Goal: Task Accomplishment & Management: Manage account settings

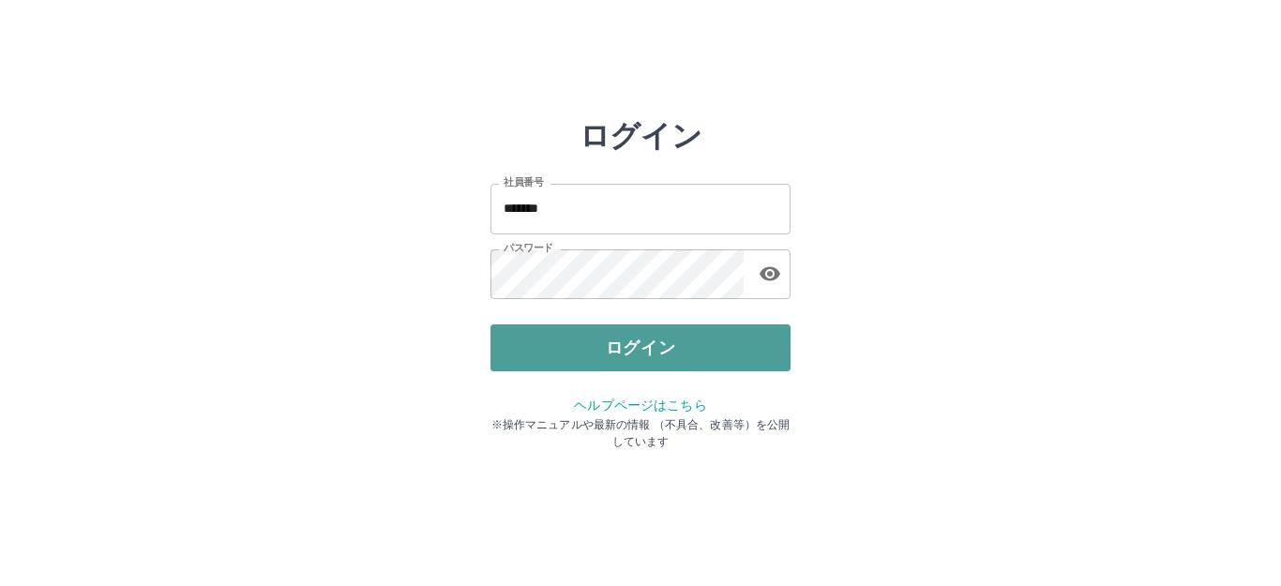
click at [645, 353] on button "ログイン" at bounding box center [640, 347] width 300 height 47
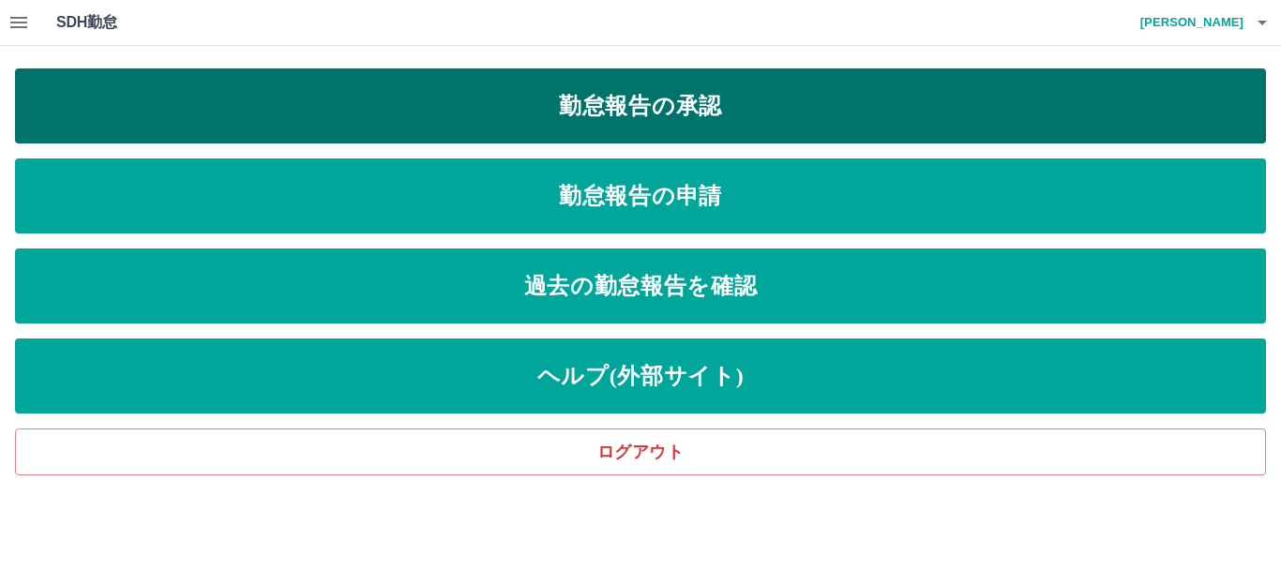
click at [643, 109] on link "勤怠報告の承認" at bounding box center [640, 105] width 1251 height 75
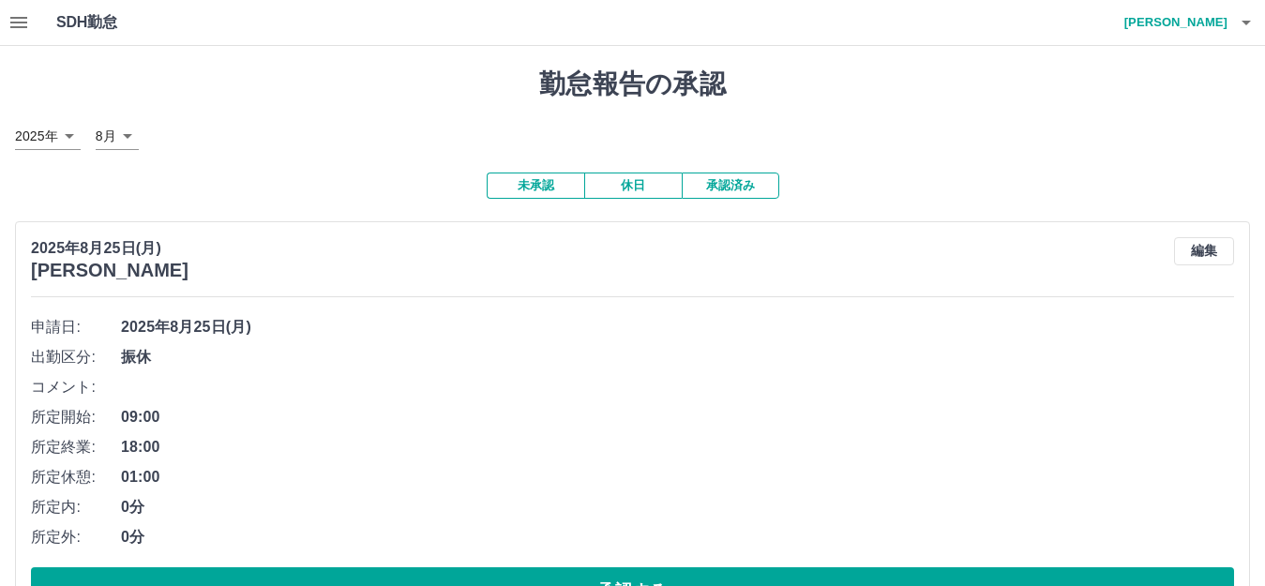
scroll to position [94, 0]
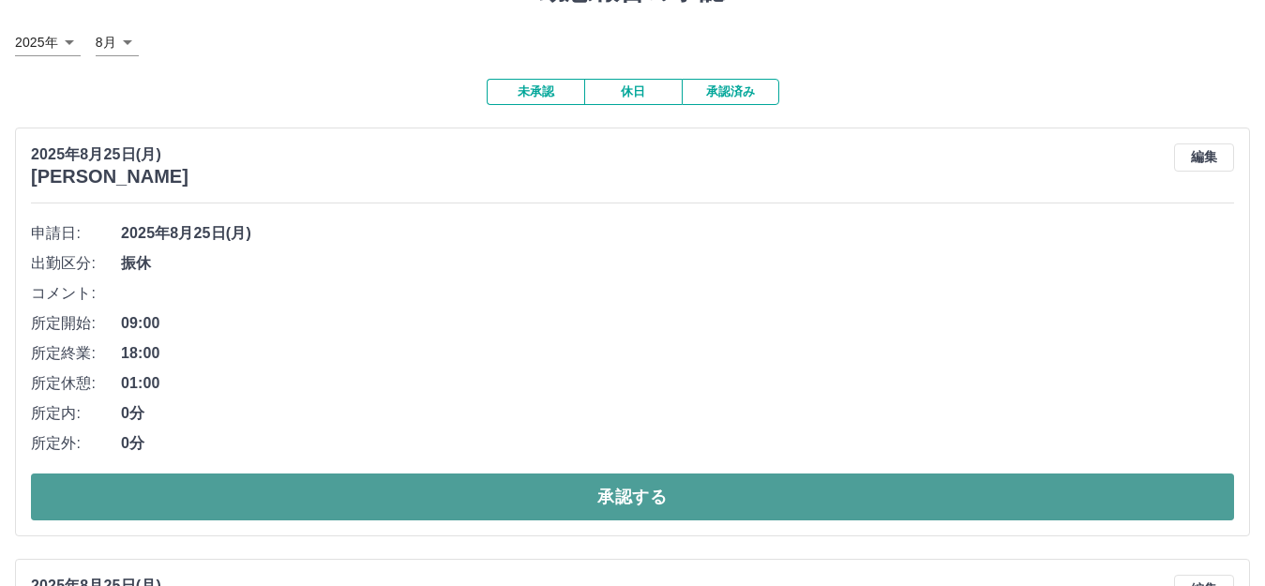
click at [623, 494] on button "承認する" at bounding box center [632, 496] width 1203 height 47
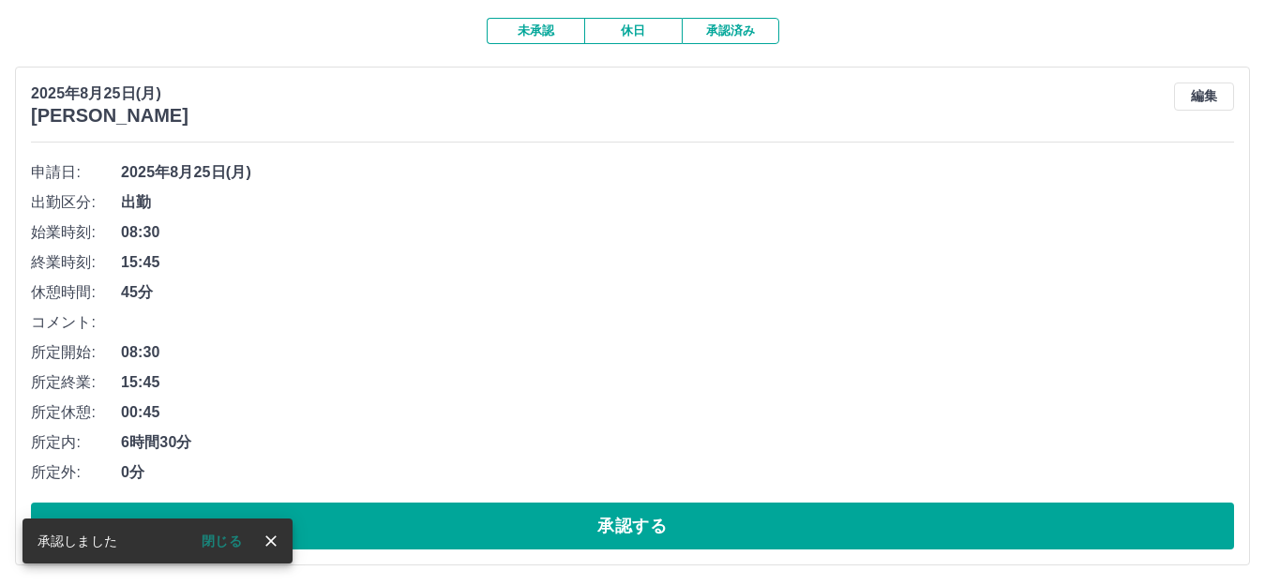
scroll to position [188, 0]
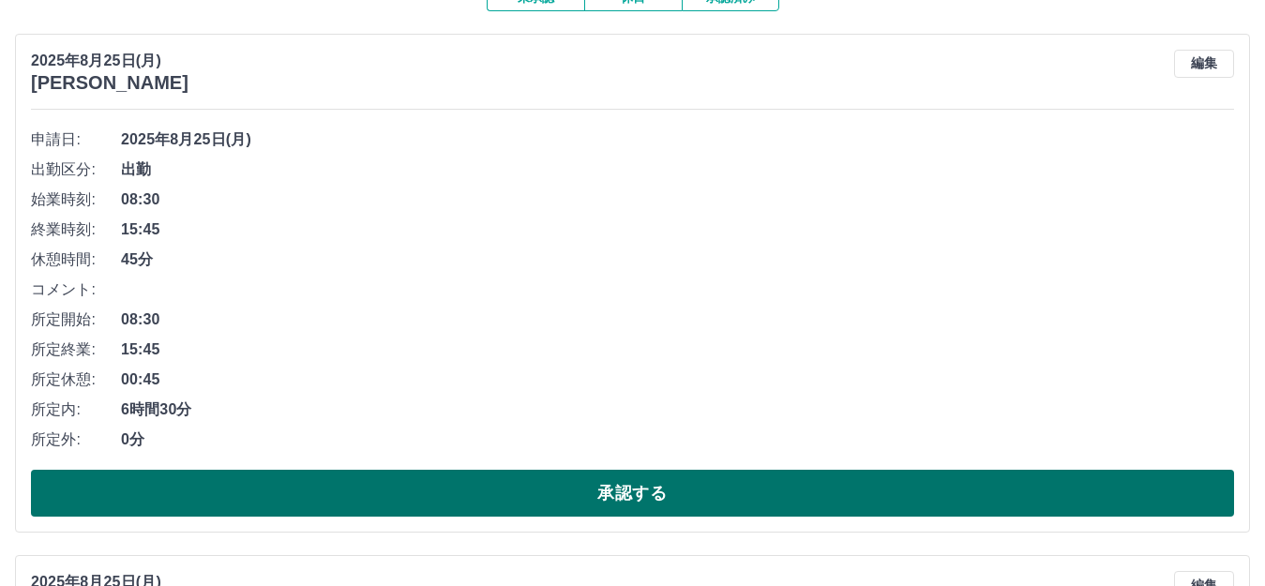
click at [624, 494] on button "承認する" at bounding box center [632, 493] width 1203 height 47
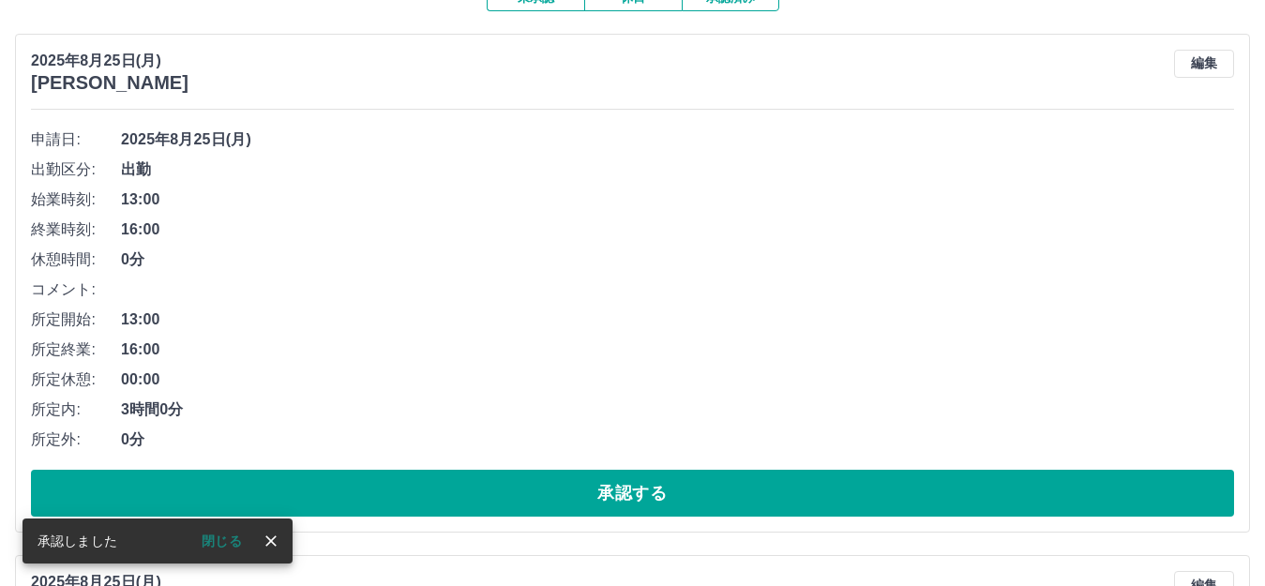
click at [624, 494] on button "承認する" at bounding box center [632, 493] width 1203 height 47
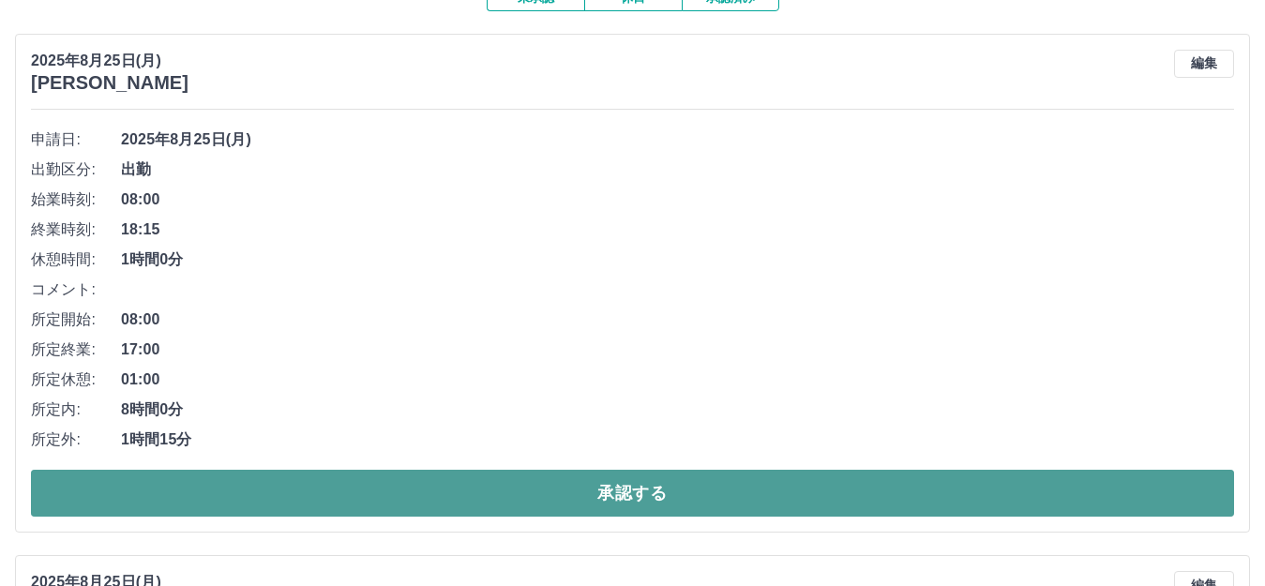
click at [626, 497] on button "承認する" at bounding box center [632, 493] width 1203 height 47
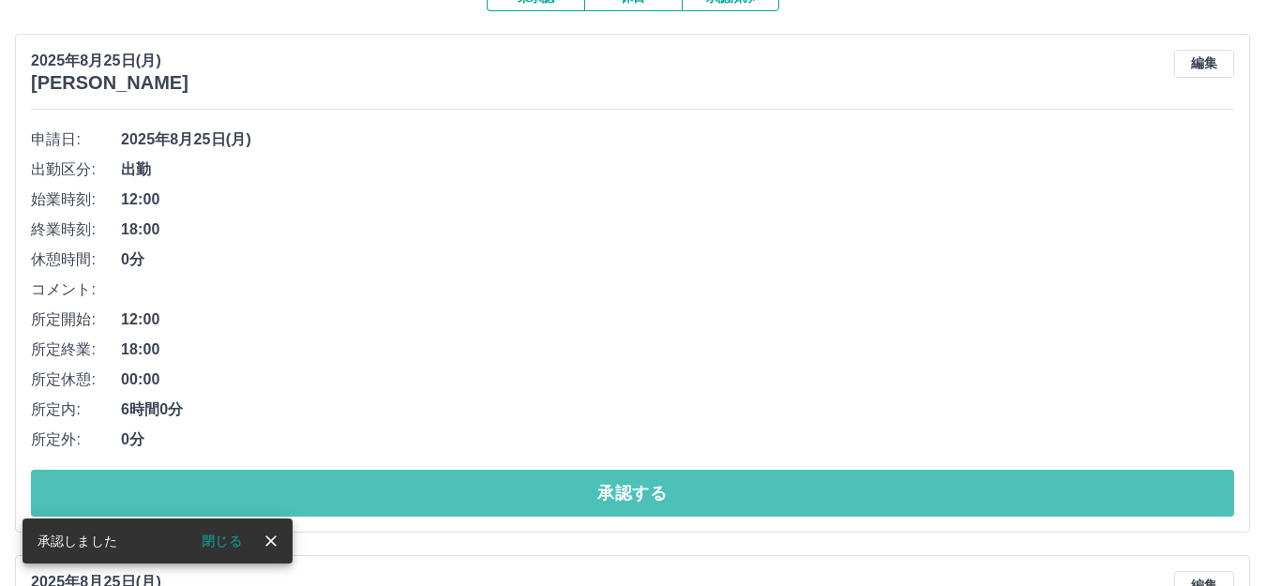
click at [626, 497] on button "承認する" at bounding box center [632, 493] width 1203 height 47
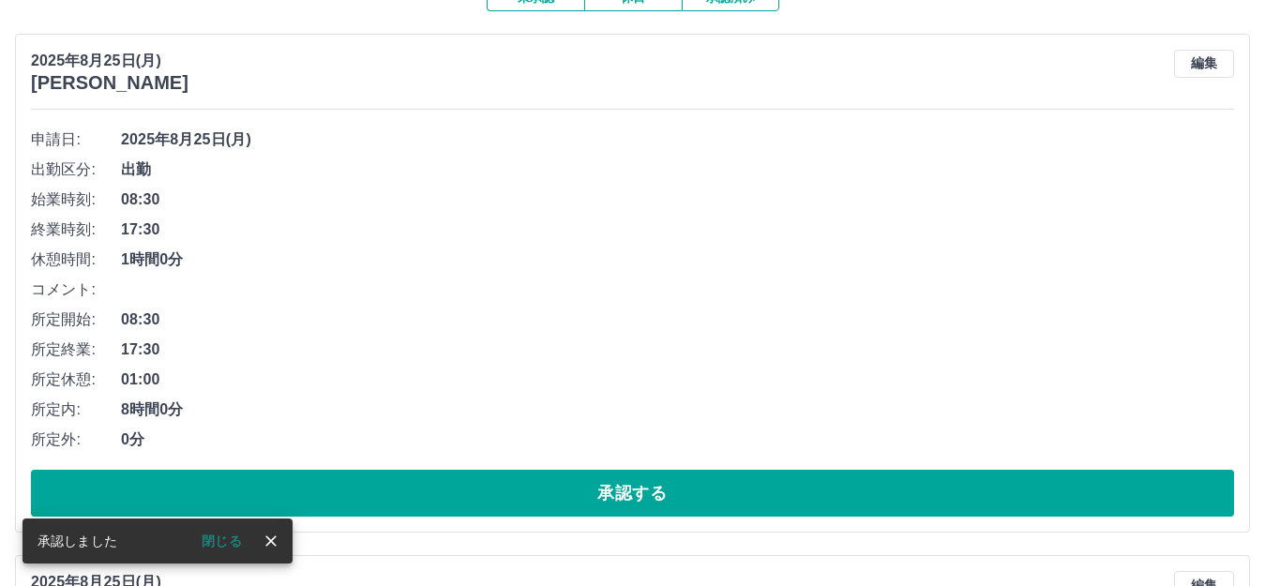
click at [624, 498] on button "承認する" at bounding box center [632, 493] width 1203 height 47
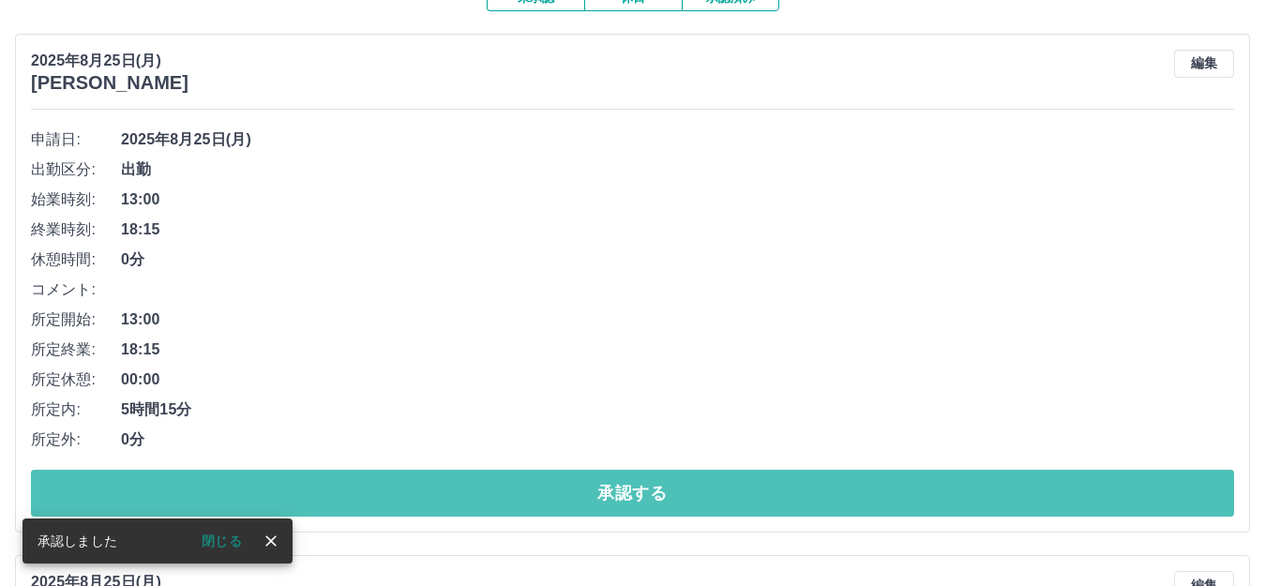
click at [631, 497] on button "承認する" at bounding box center [632, 493] width 1203 height 47
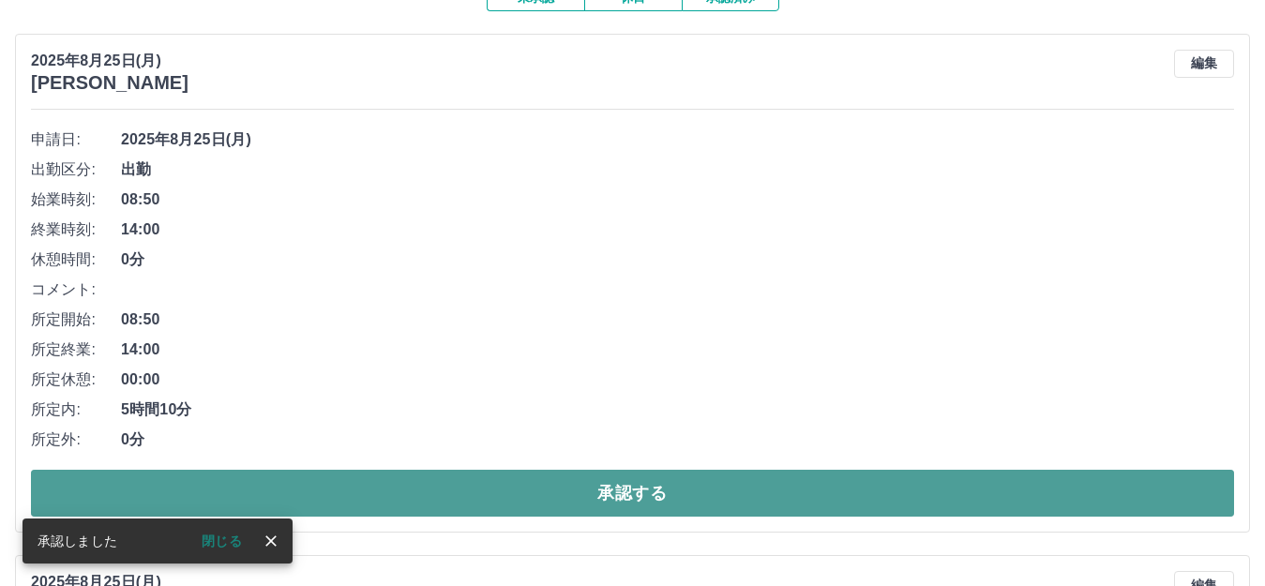
click at [630, 495] on button "承認する" at bounding box center [632, 493] width 1203 height 47
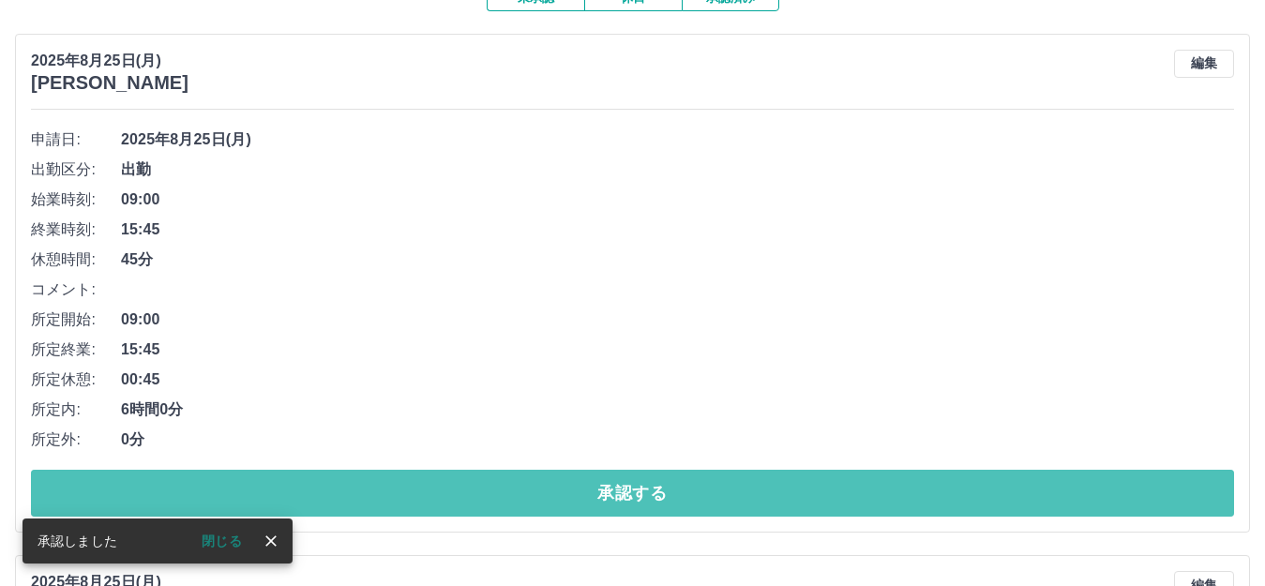
click at [630, 495] on button "承認する" at bounding box center [632, 493] width 1203 height 47
click at [618, 501] on button "承認する" at bounding box center [632, 493] width 1203 height 47
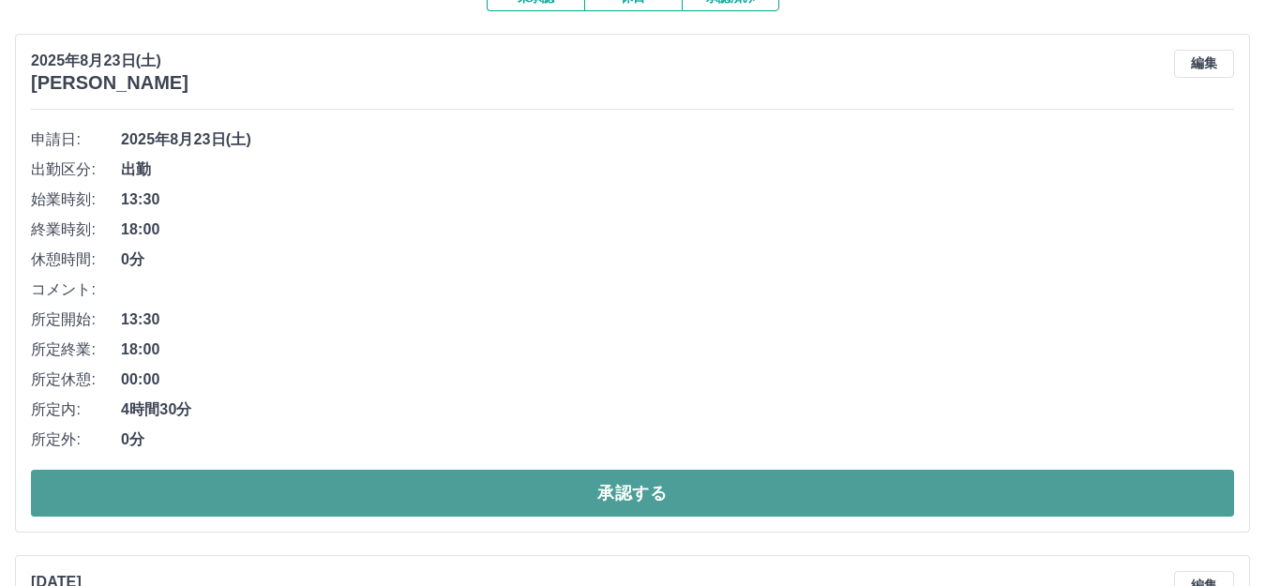
click at [631, 498] on button "承認する" at bounding box center [632, 493] width 1203 height 47
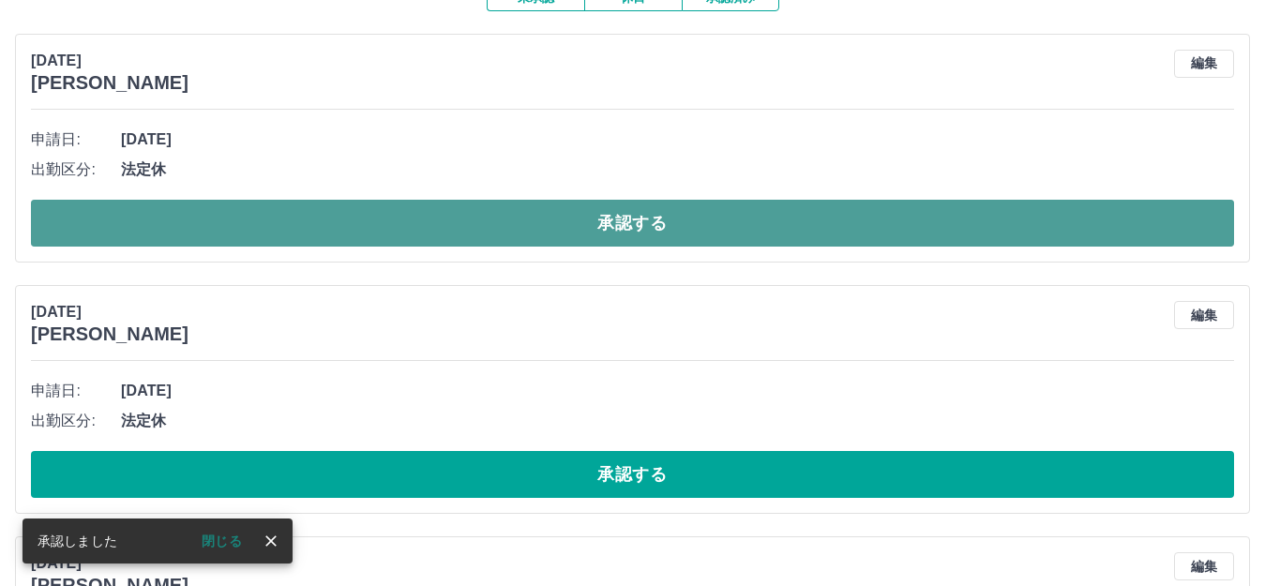
click at [618, 229] on button "承認する" at bounding box center [632, 223] width 1203 height 47
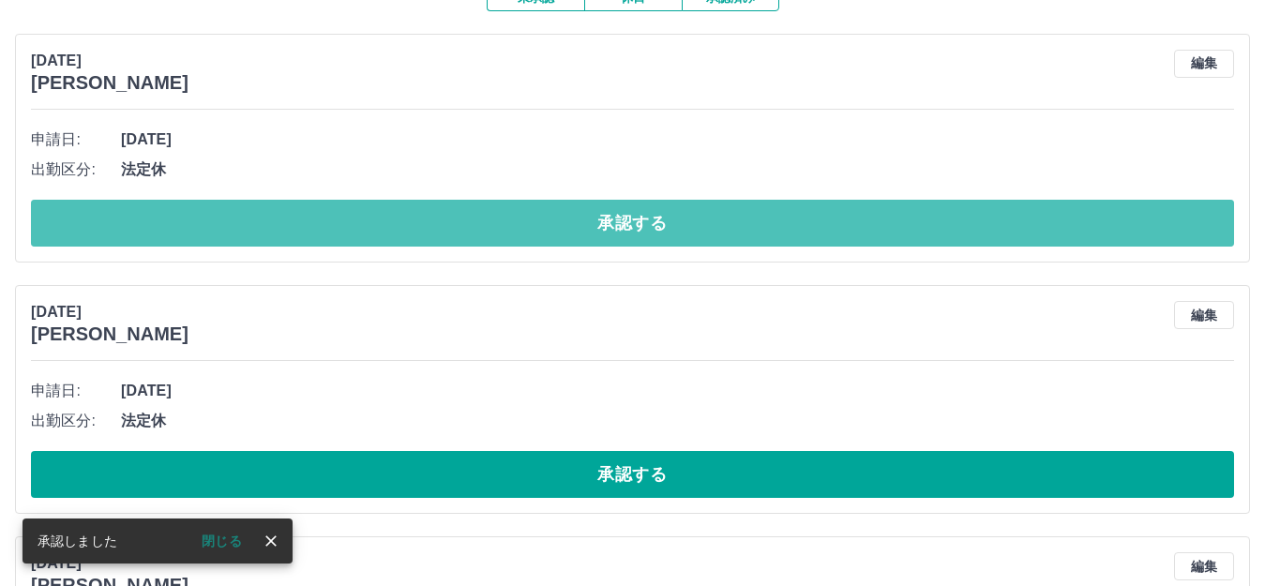
click at [618, 229] on button "承認する" at bounding box center [632, 223] width 1203 height 47
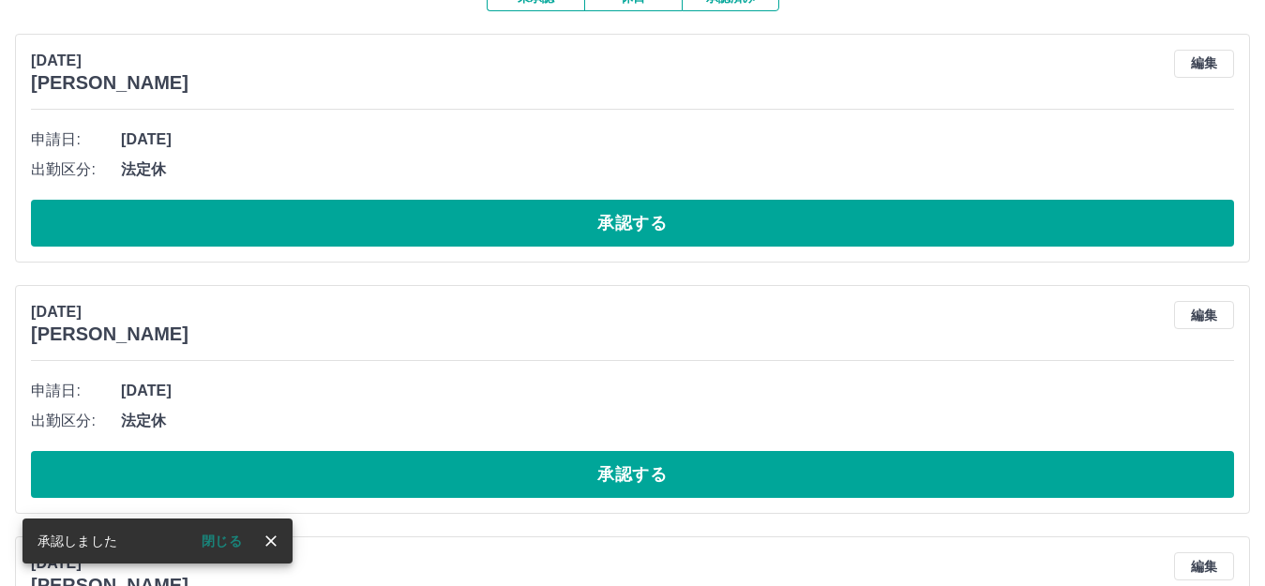
click at [620, 228] on button "承認する" at bounding box center [632, 223] width 1203 height 47
click at [623, 225] on button "承認する" at bounding box center [632, 223] width 1203 height 47
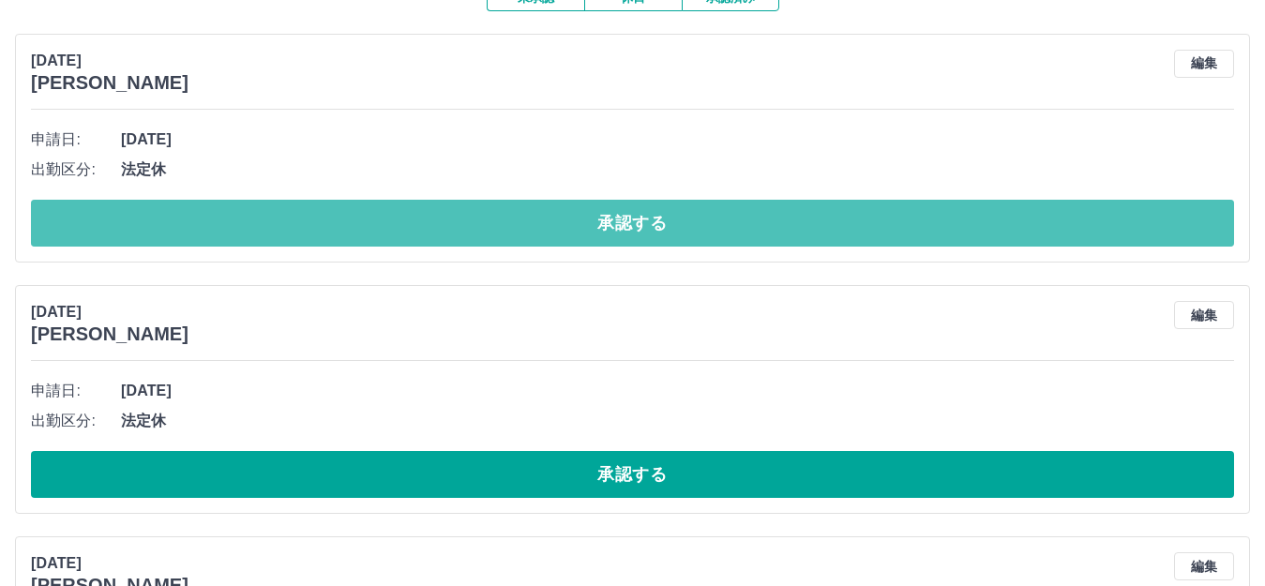
click at [623, 225] on button "承認する" at bounding box center [632, 223] width 1203 height 47
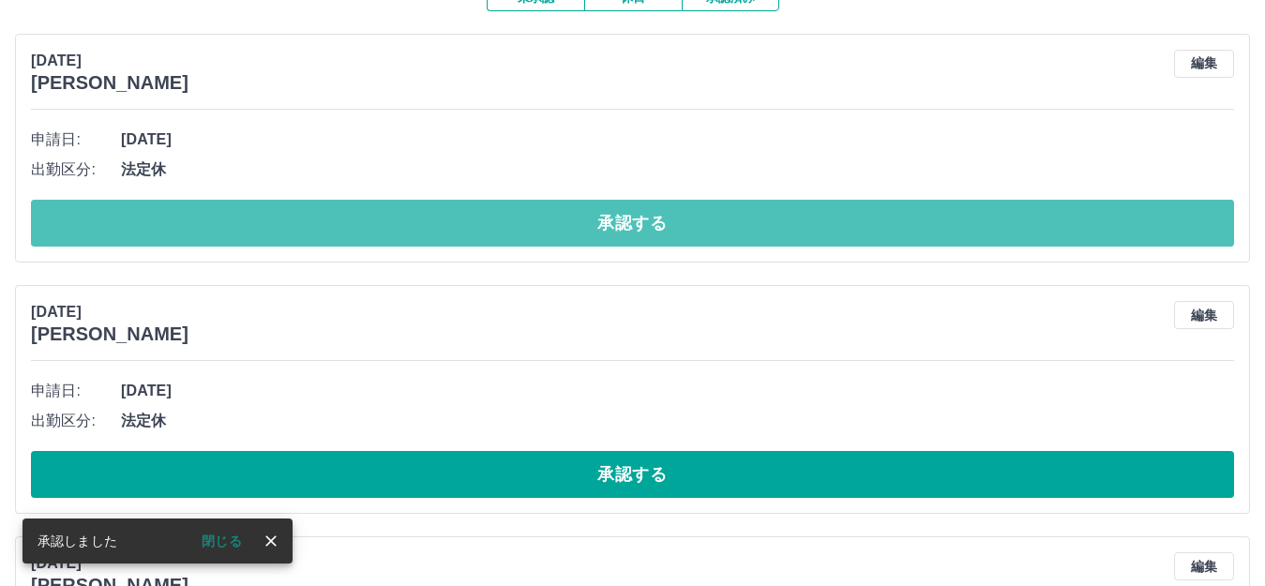
click at [623, 225] on button "承認する" at bounding box center [632, 223] width 1203 height 47
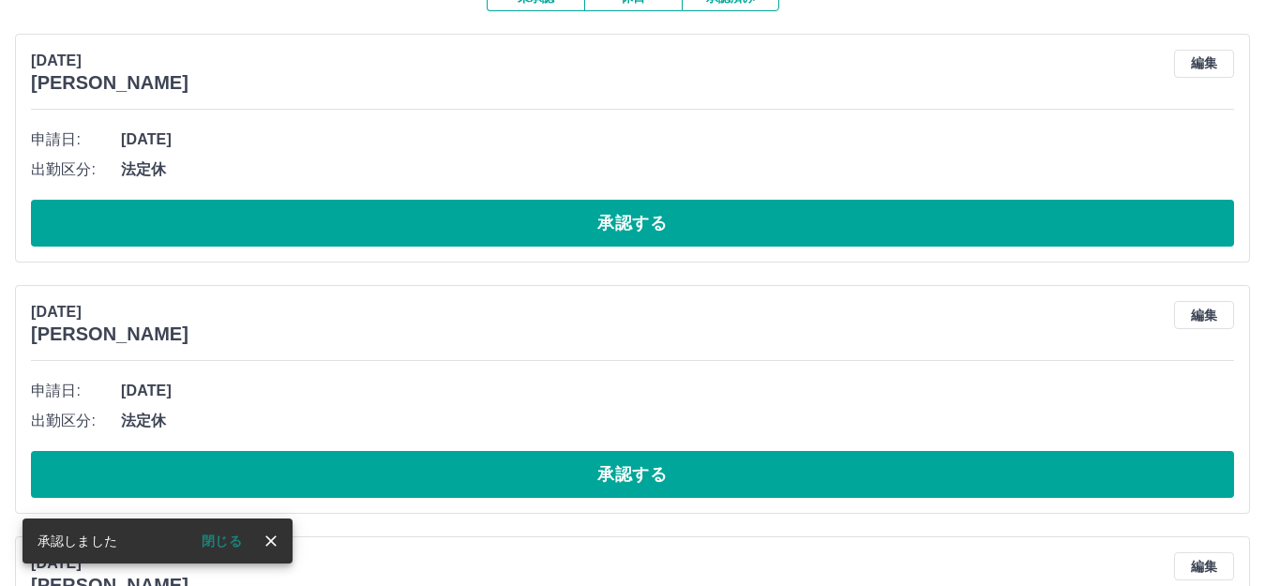
click at [623, 225] on button "承認する" at bounding box center [632, 223] width 1203 height 47
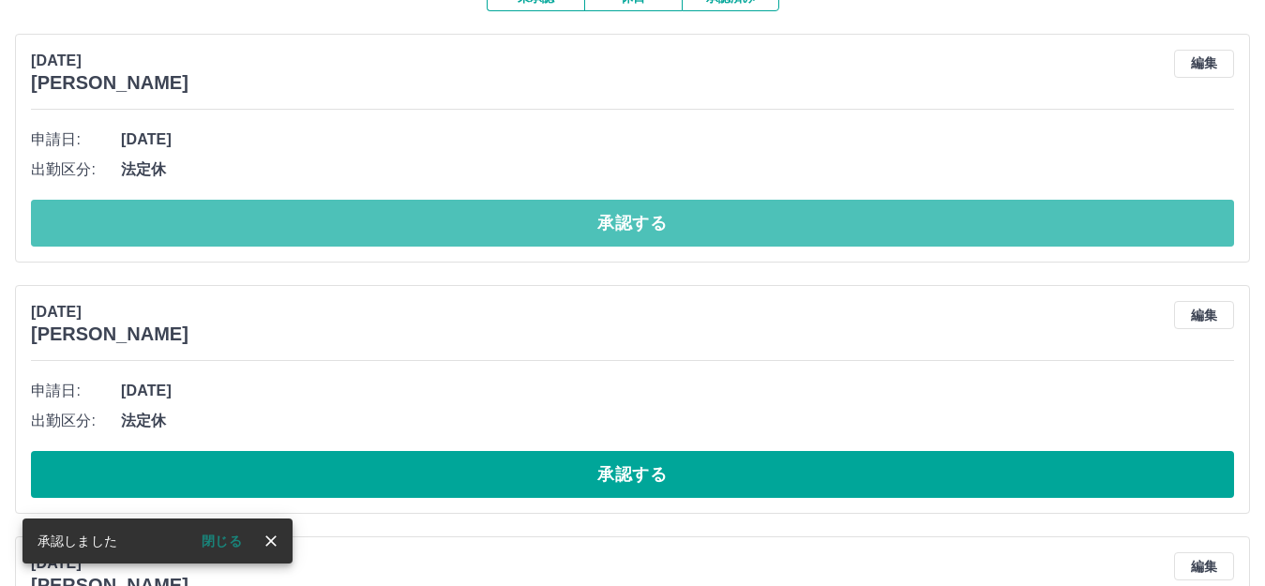
click at [623, 225] on button "承認する" at bounding box center [632, 223] width 1203 height 47
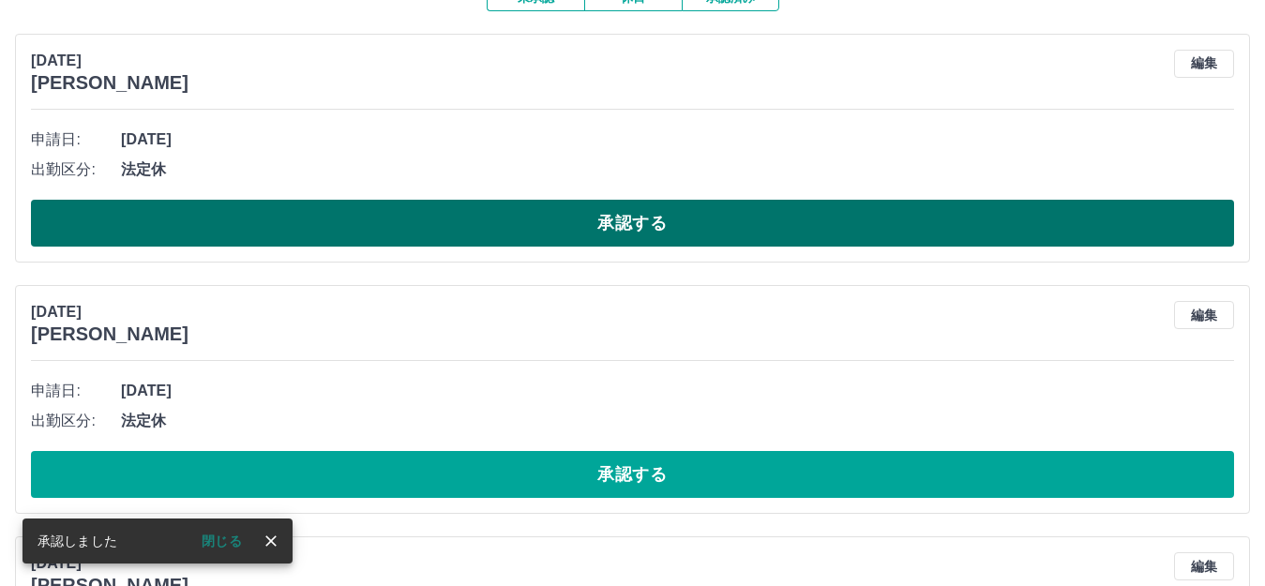
click at [624, 226] on button "承認する" at bounding box center [632, 223] width 1203 height 47
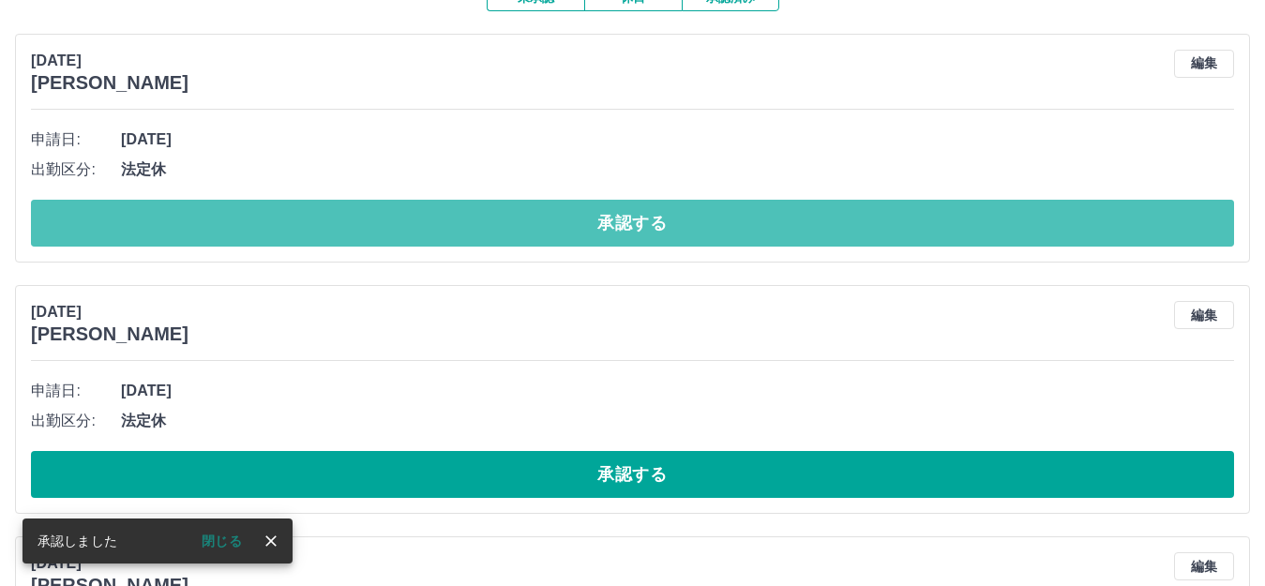
click at [624, 226] on button "承認する" at bounding box center [632, 223] width 1203 height 47
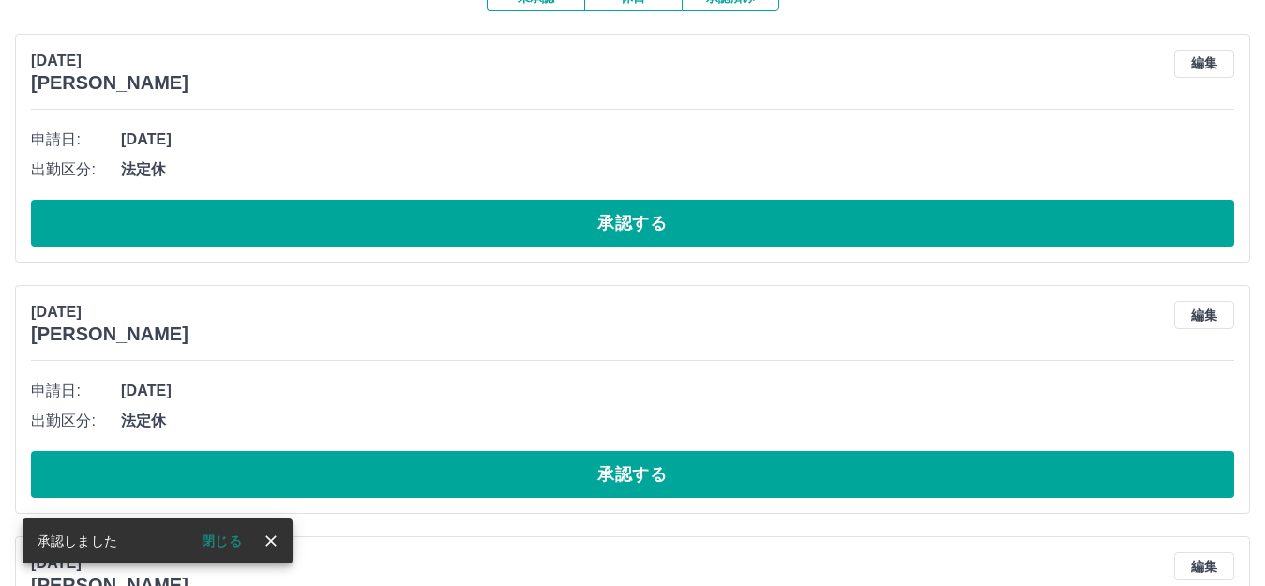
click at [623, 229] on button "承認する" at bounding box center [632, 223] width 1203 height 47
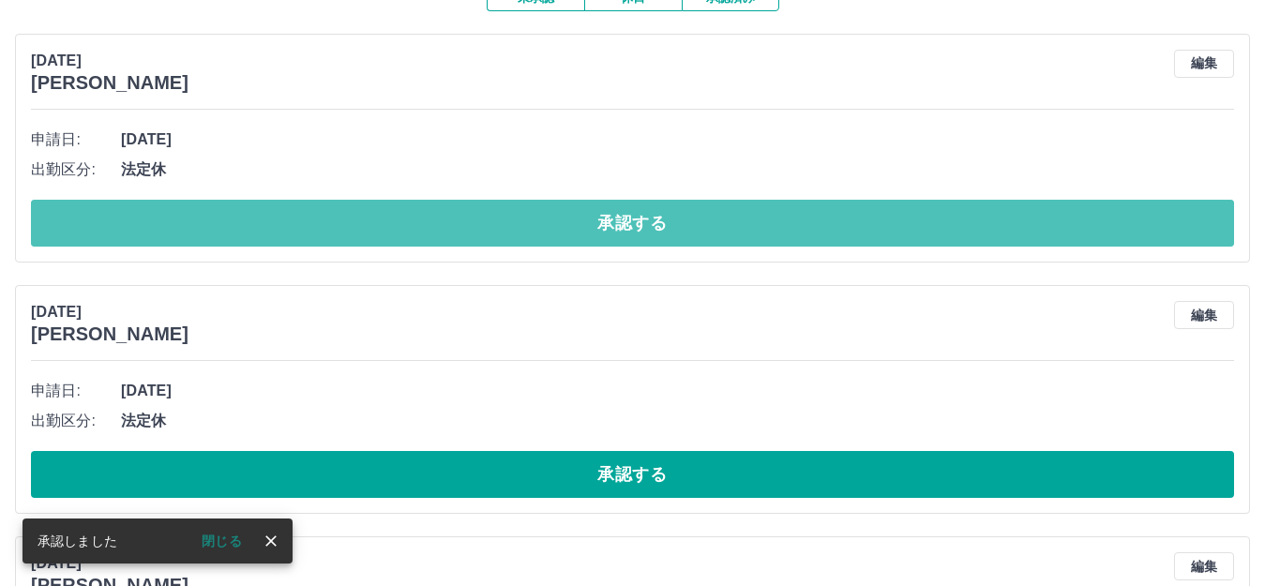
click at [623, 229] on button "承認する" at bounding box center [632, 223] width 1203 height 47
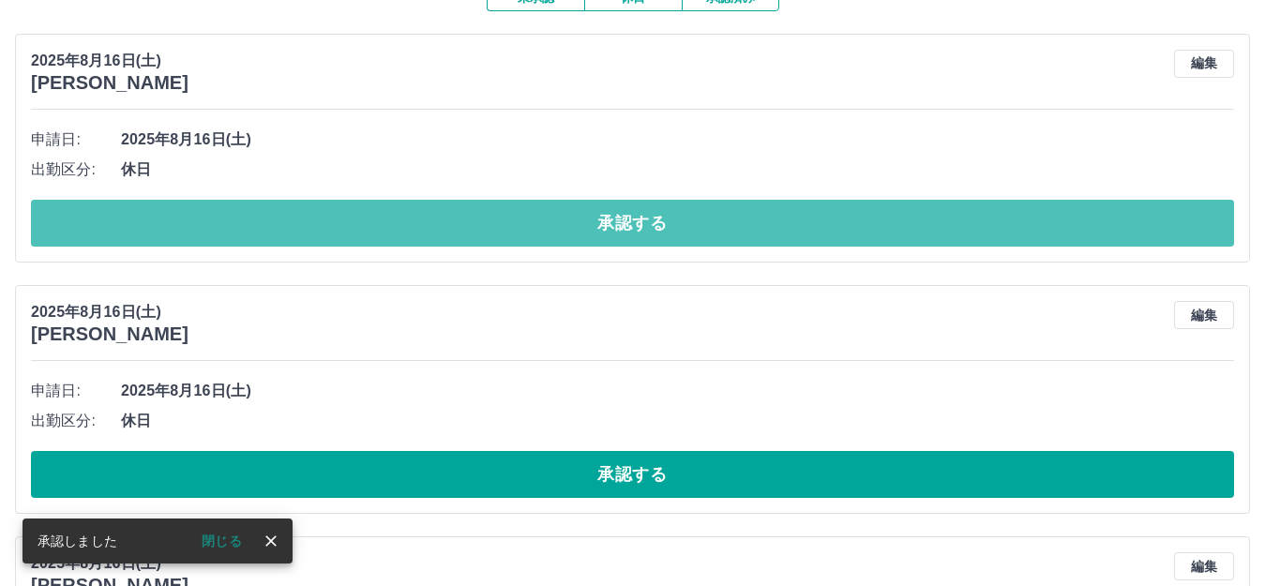
click at [624, 228] on button "承認する" at bounding box center [632, 223] width 1203 height 47
click at [623, 224] on button "承認する" at bounding box center [632, 223] width 1203 height 47
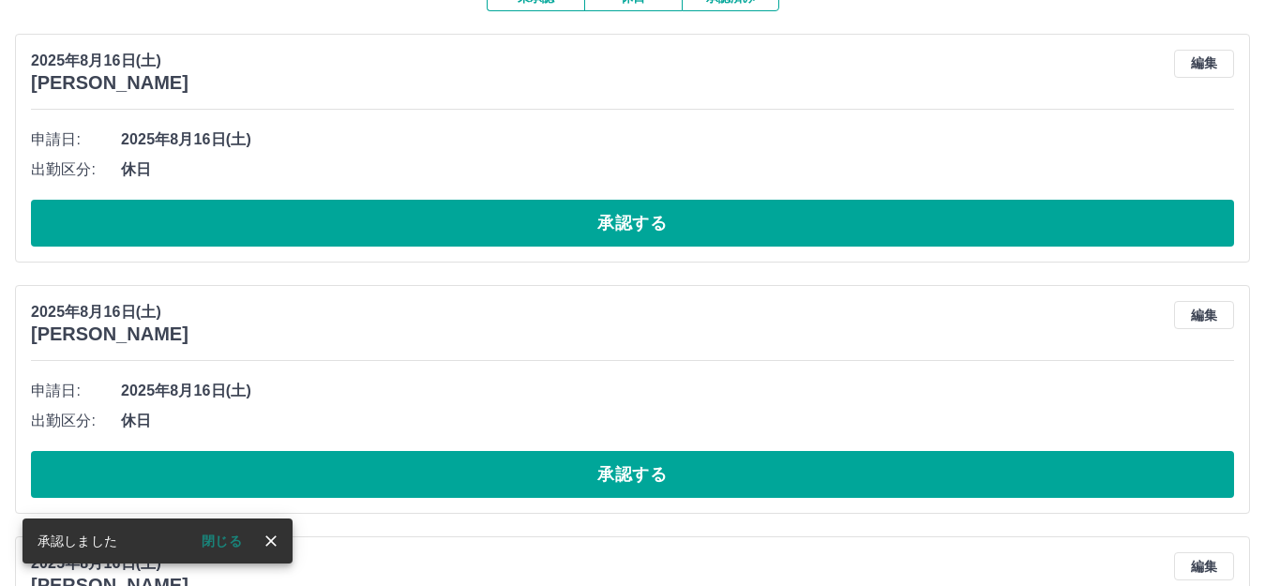
click at [623, 224] on button "承認する" at bounding box center [632, 223] width 1203 height 47
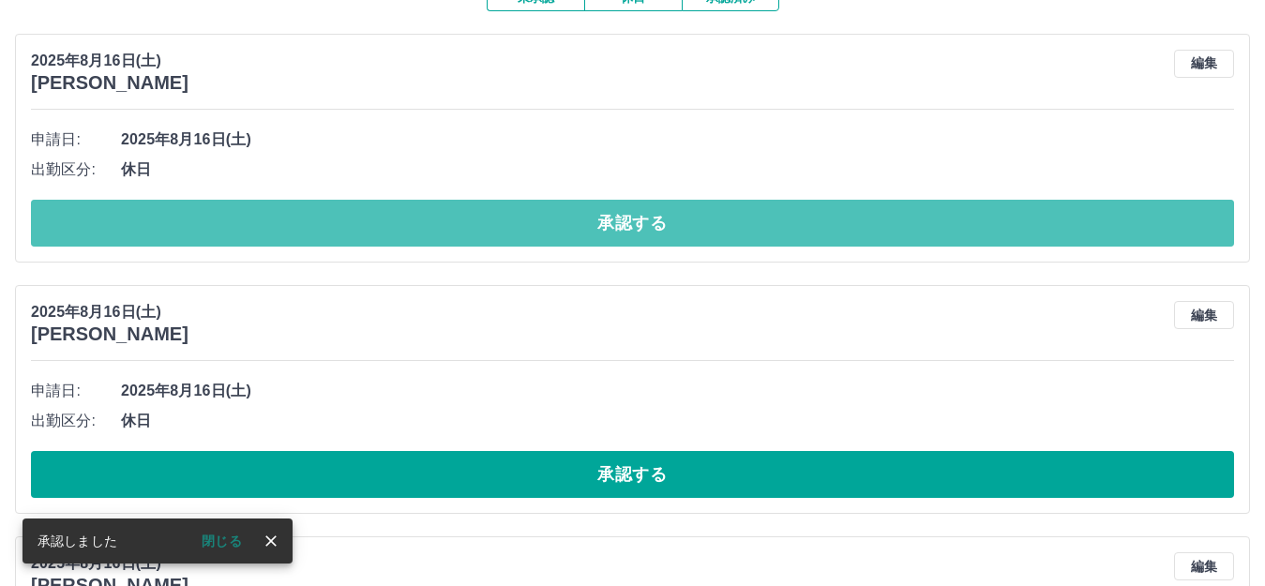
click at [623, 224] on button "承認する" at bounding box center [632, 223] width 1203 height 47
click at [624, 228] on button "承認する" at bounding box center [632, 223] width 1203 height 47
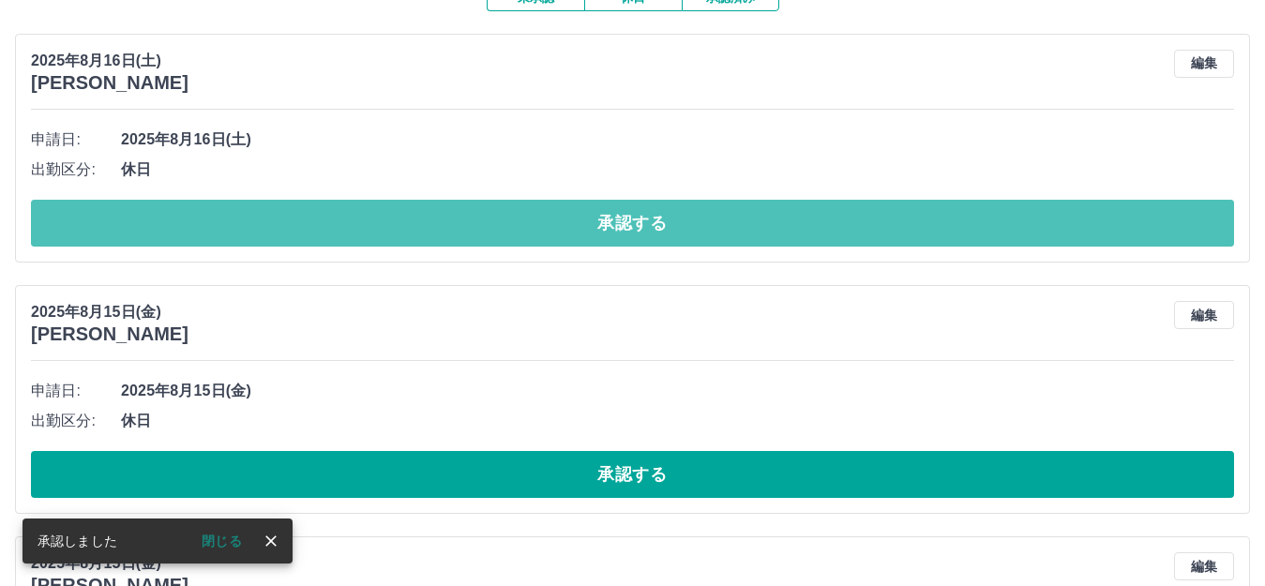
click at [624, 228] on button "承認する" at bounding box center [632, 223] width 1203 height 47
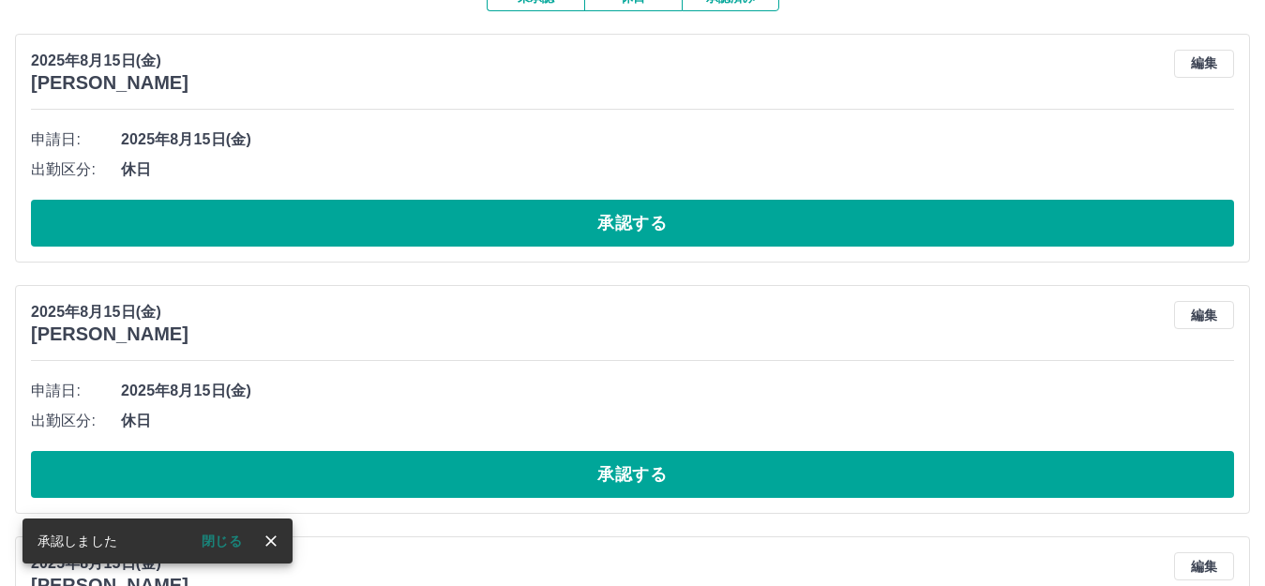
click at [624, 228] on button "承認する" at bounding box center [632, 223] width 1203 height 47
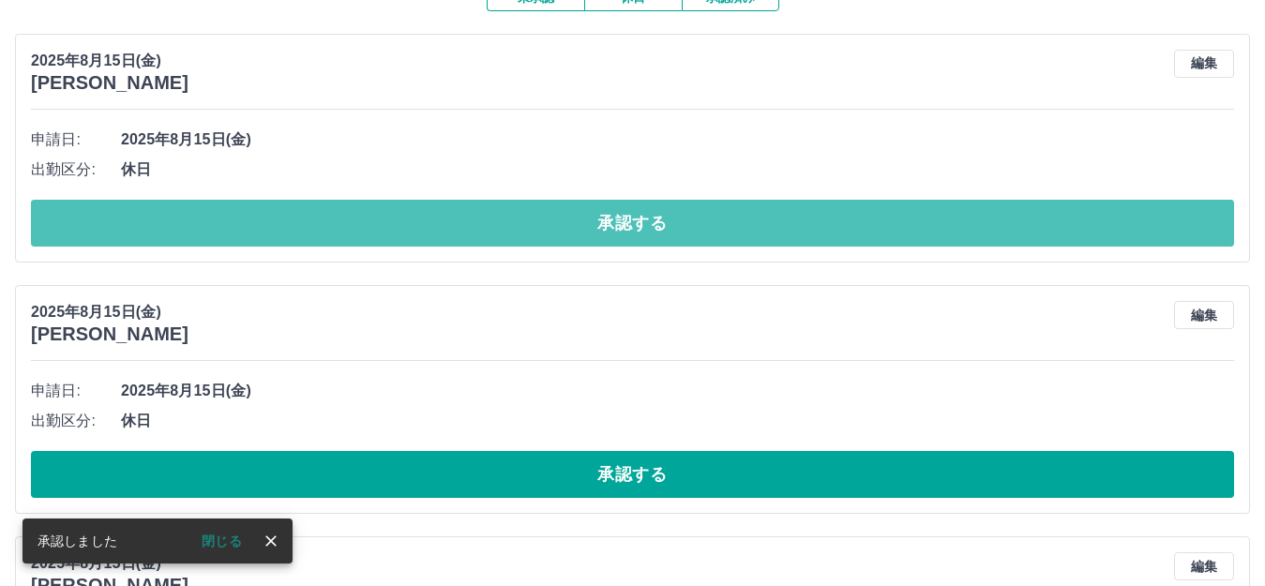
click at [624, 228] on button "承認する" at bounding box center [632, 223] width 1203 height 47
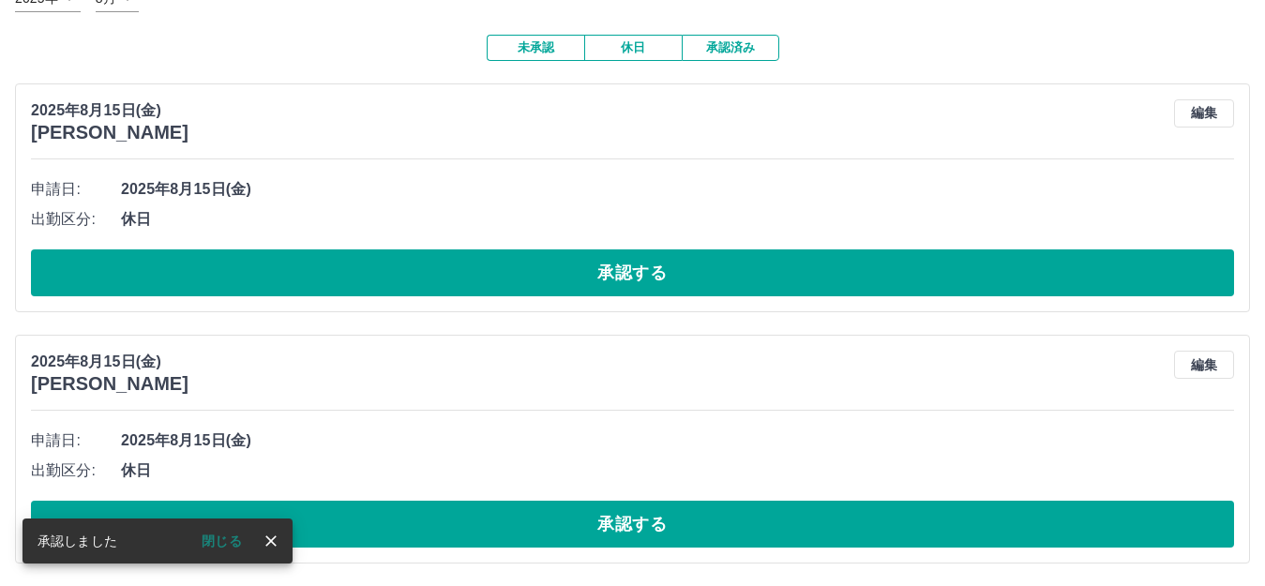
scroll to position [140, 0]
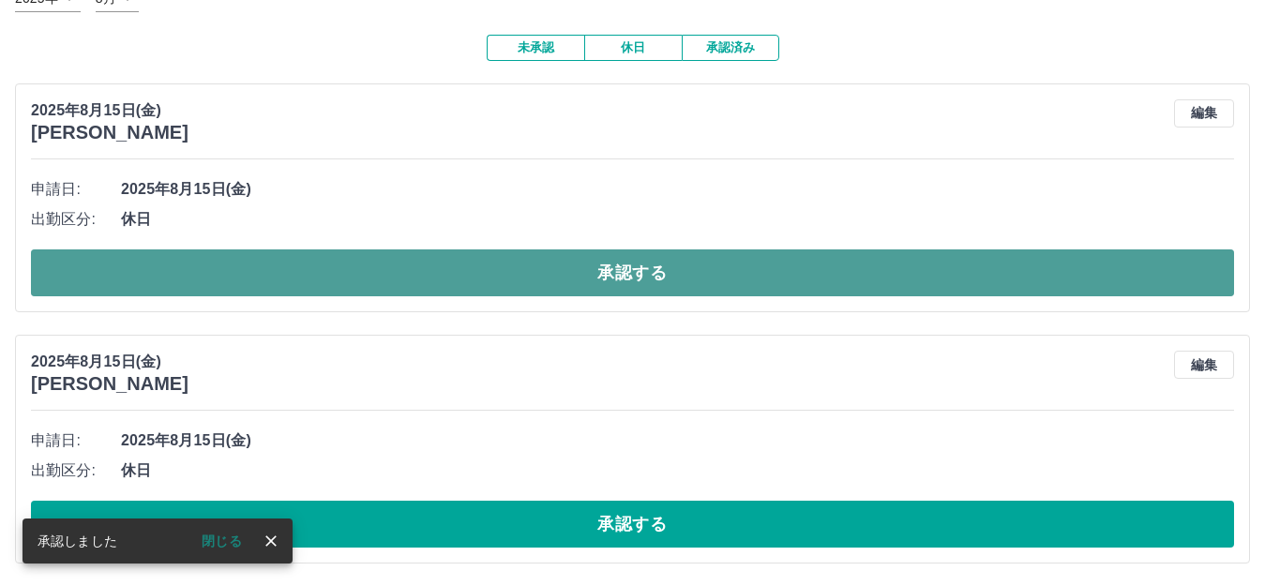
click at [627, 268] on button "承認する" at bounding box center [632, 272] width 1203 height 47
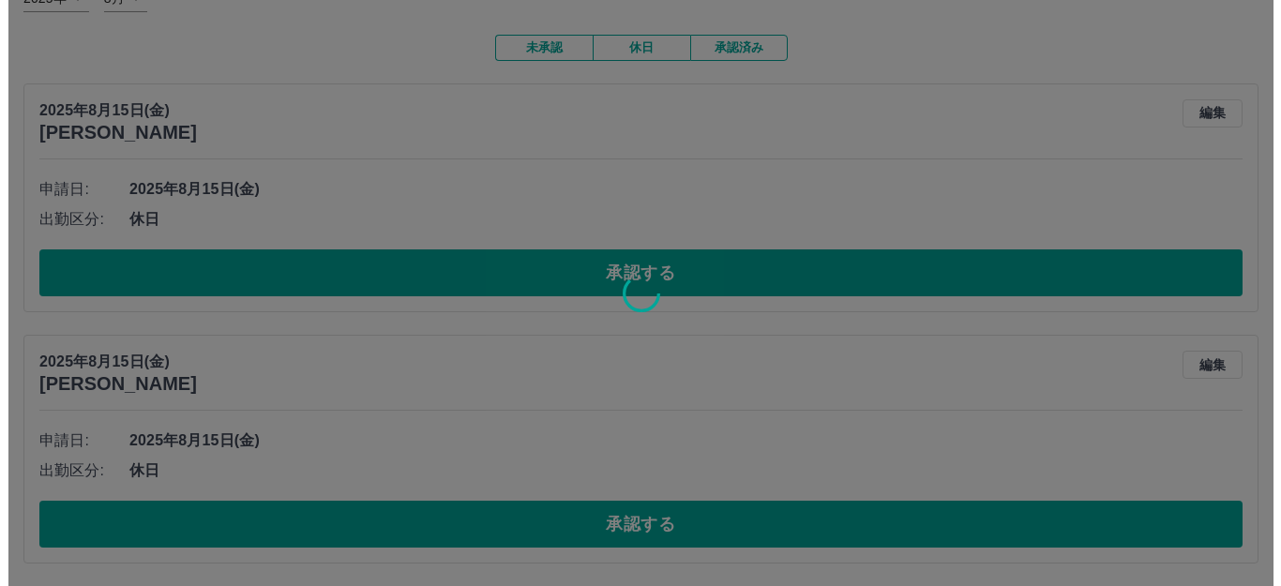
scroll to position [0, 0]
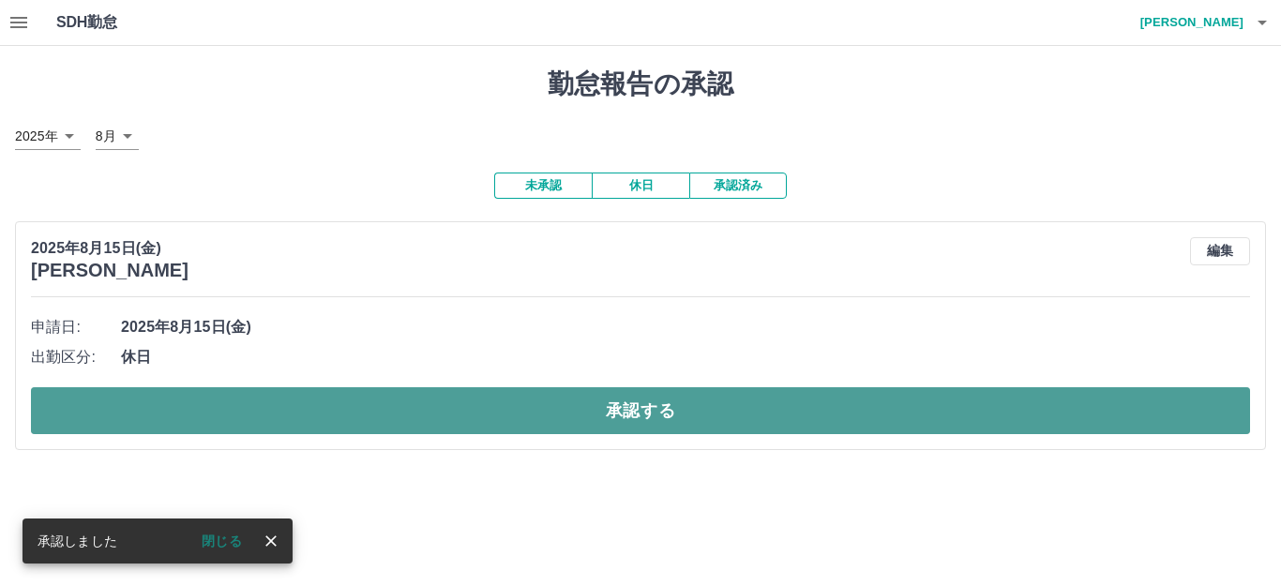
click at [628, 413] on button "承認する" at bounding box center [640, 410] width 1219 height 47
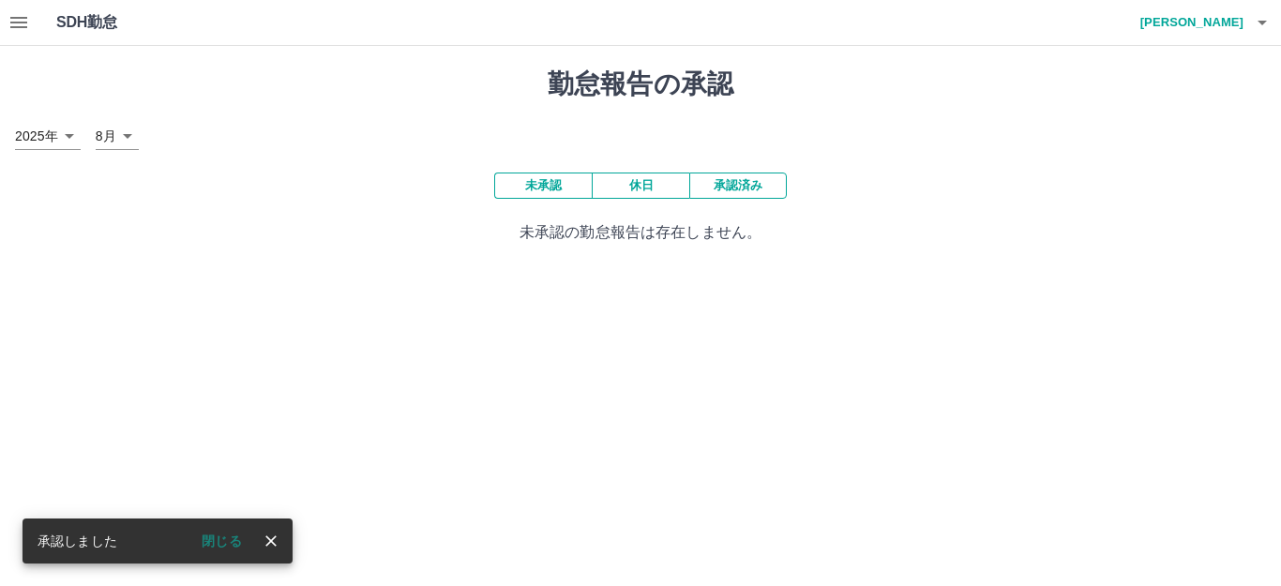
click at [1264, 27] on icon "button" at bounding box center [1262, 22] width 23 height 23
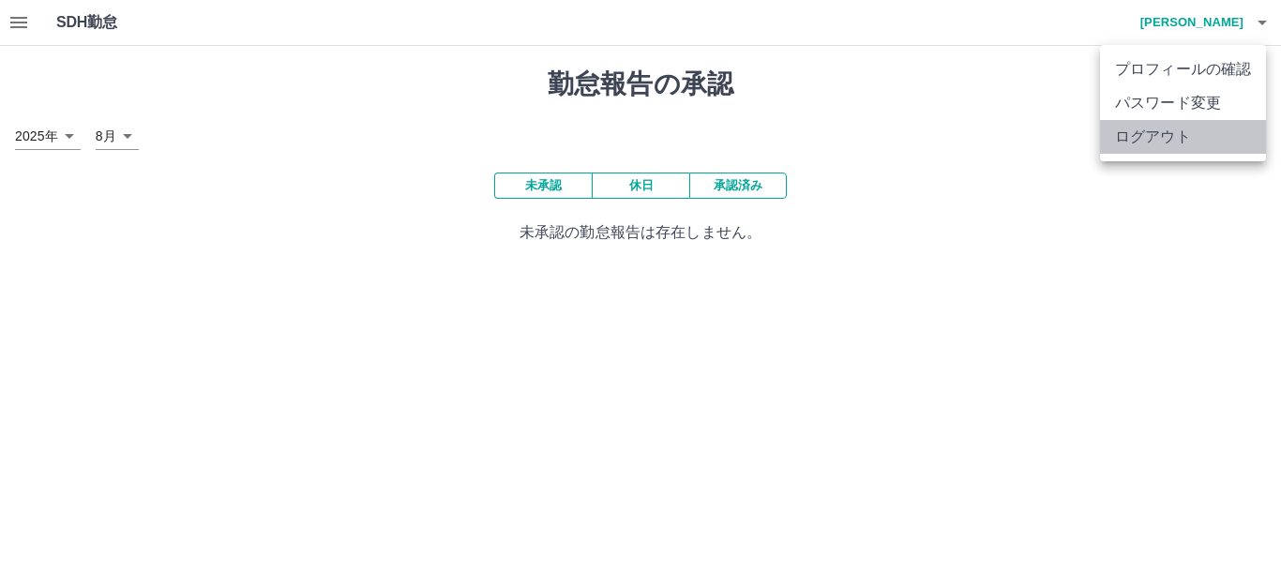
click at [1155, 143] on li "ログアウト" at bounding box center [1183, 137] width 166 height 34
